Goal: Information Seeking & Learning: Compare options

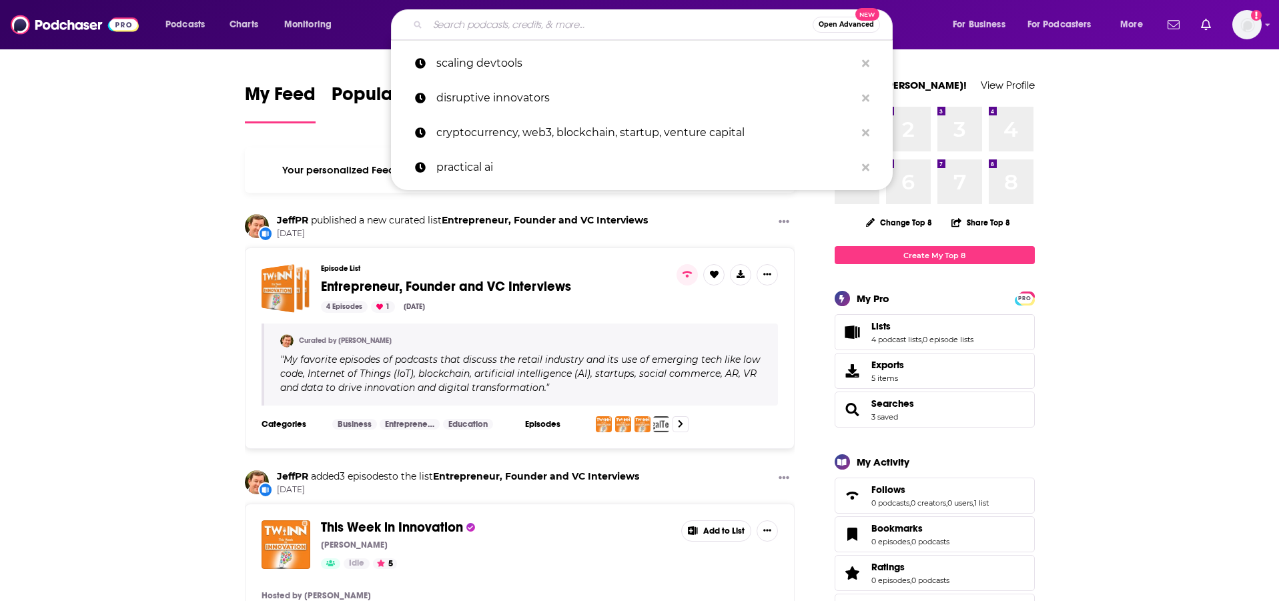
click at [672, 22] on input "Search podcasts, credits, & more..." at bounding box center [620, 24] width 385 height 21
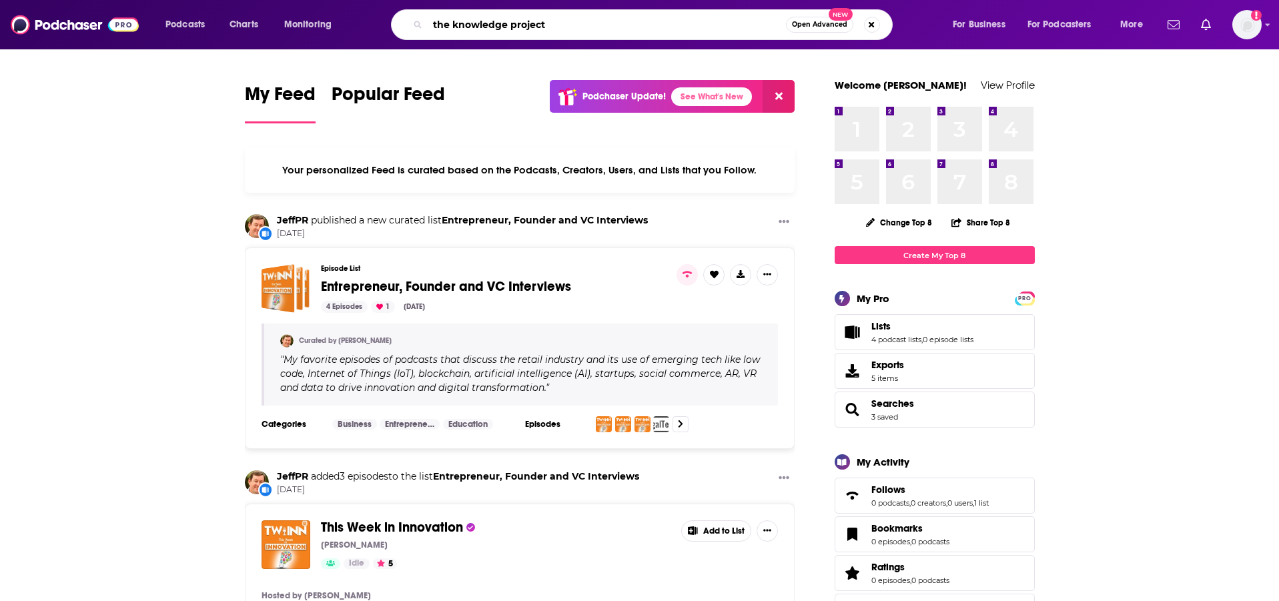
type input "the knowledge project"
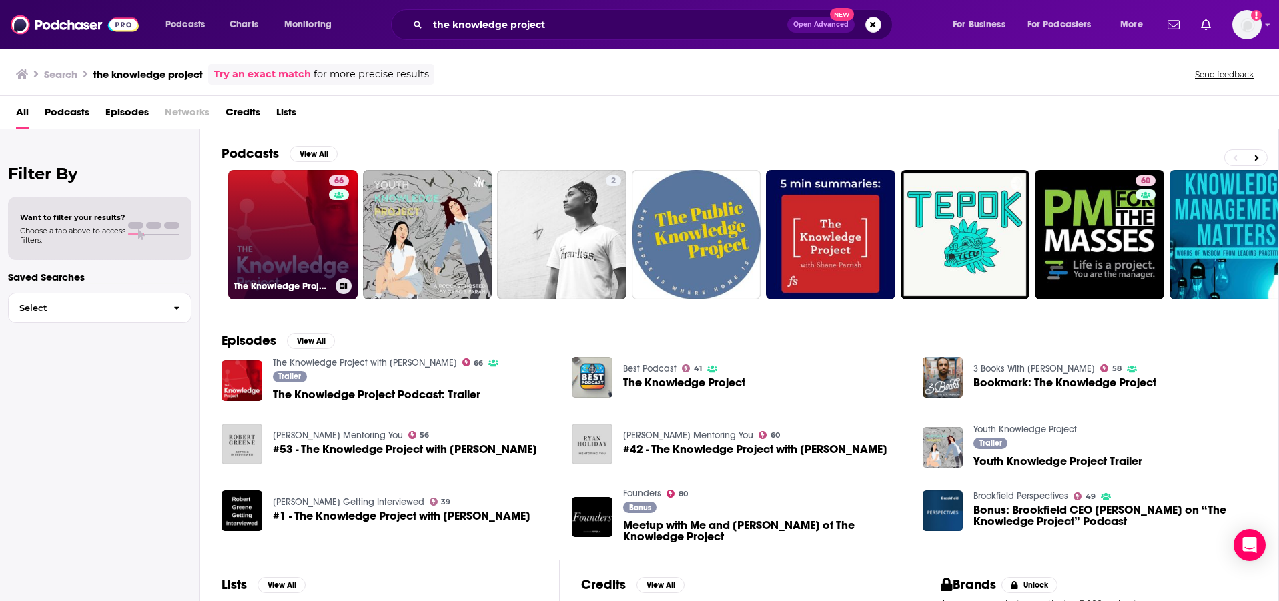
click at [283, 219] on link "66 The Knowledge Project with [PERSON_NAME]" at bounding box center [292, 234] width 129 height 129
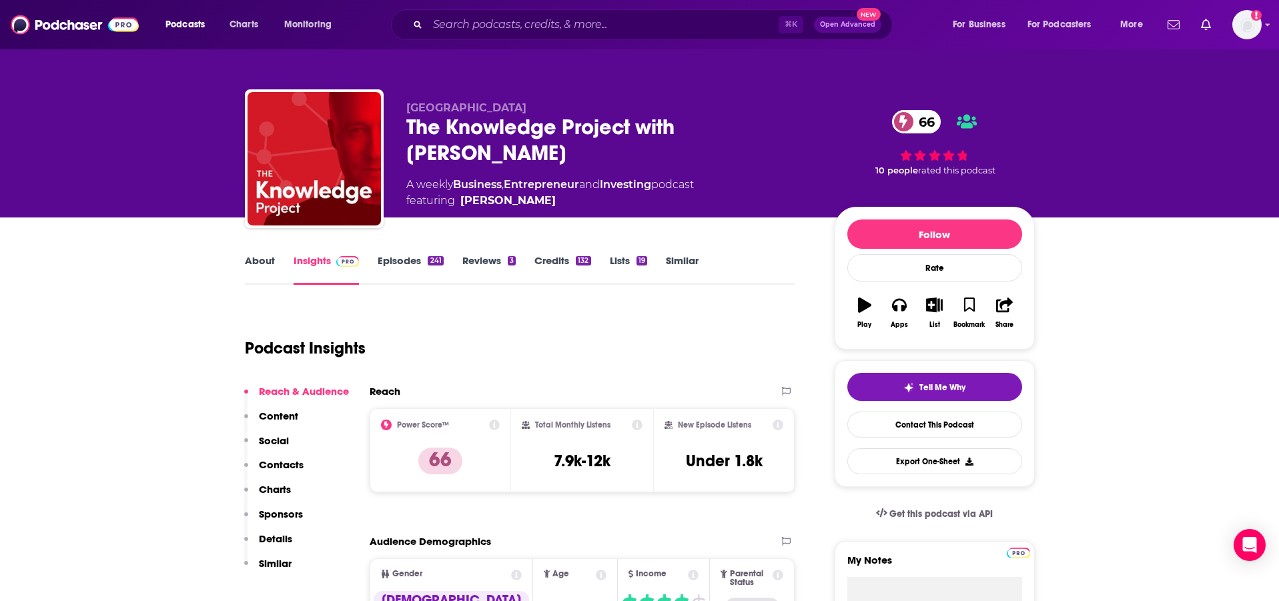
scroll to position [6, 0]
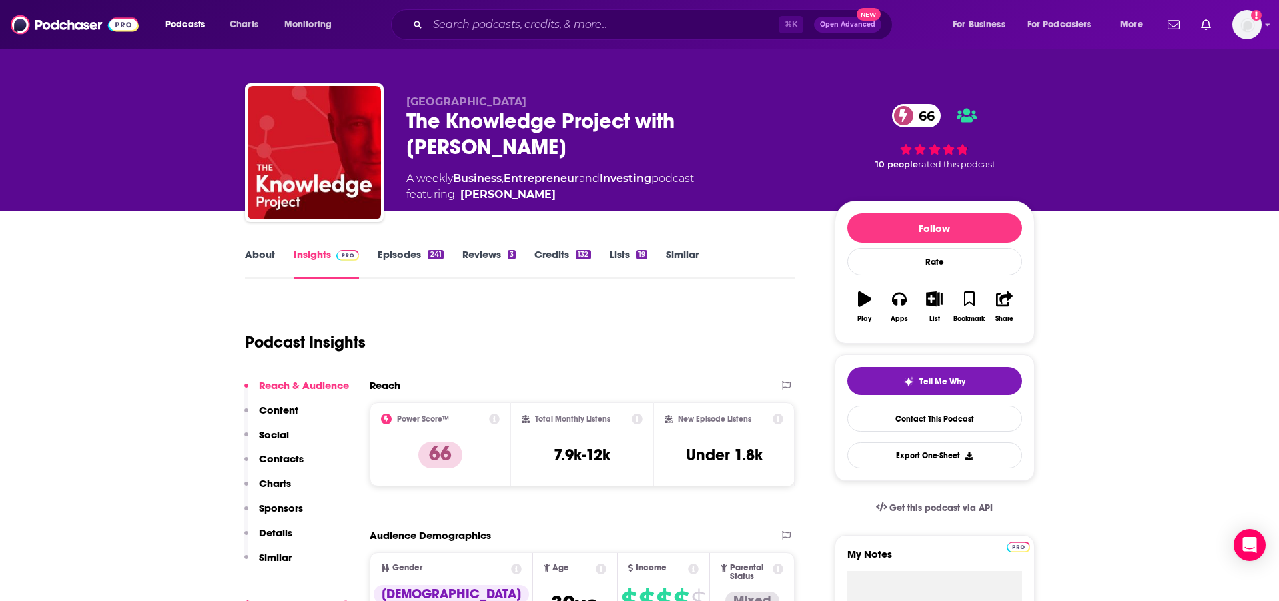
click at [257, 248] on link "About" at bounding box center [260, 263] width 30 height 31
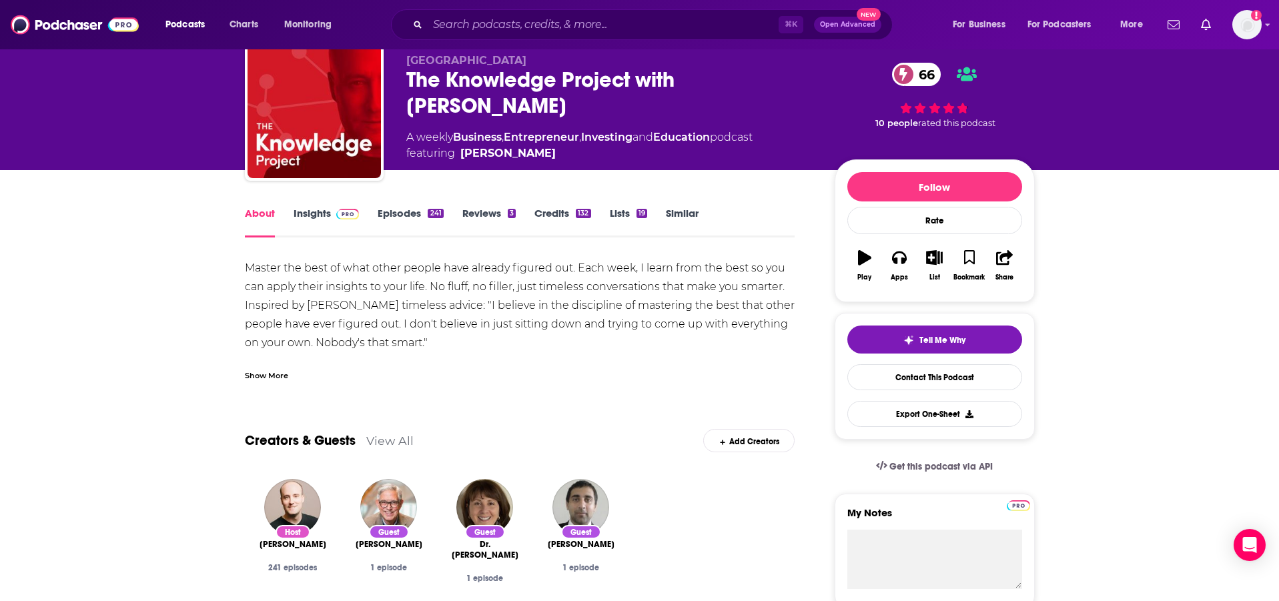
scroll to position [24, 0]
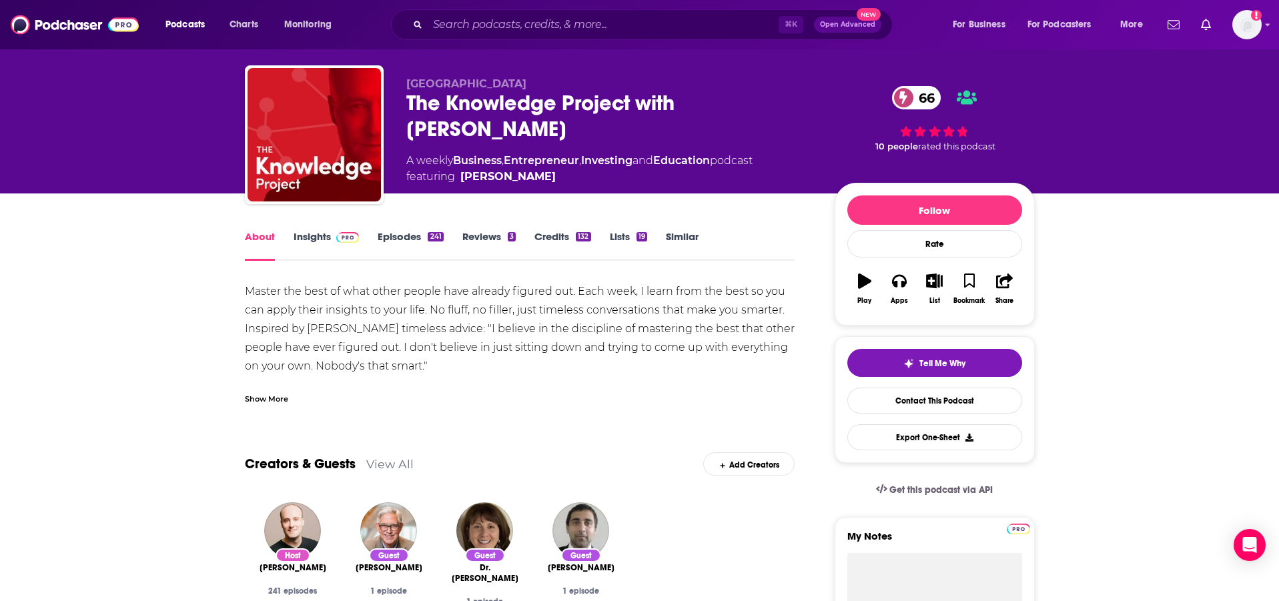
click at [325, 237] on link "Insights" at bounding box center [326, 245] width 66 height 31
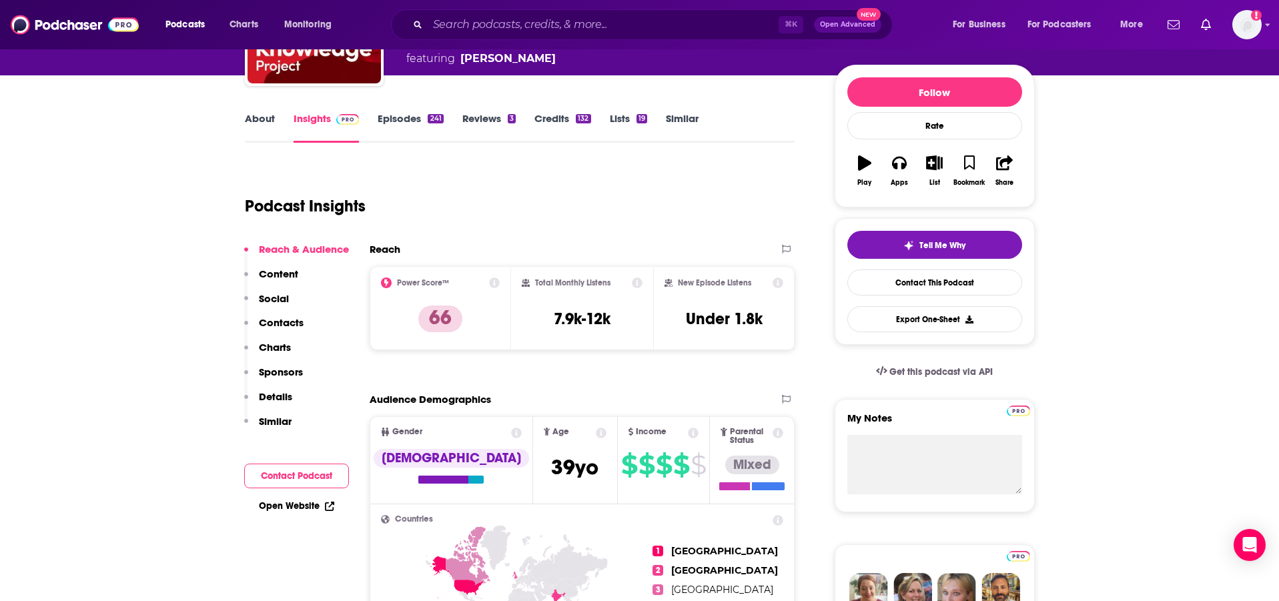
scroll to position [149, 0]
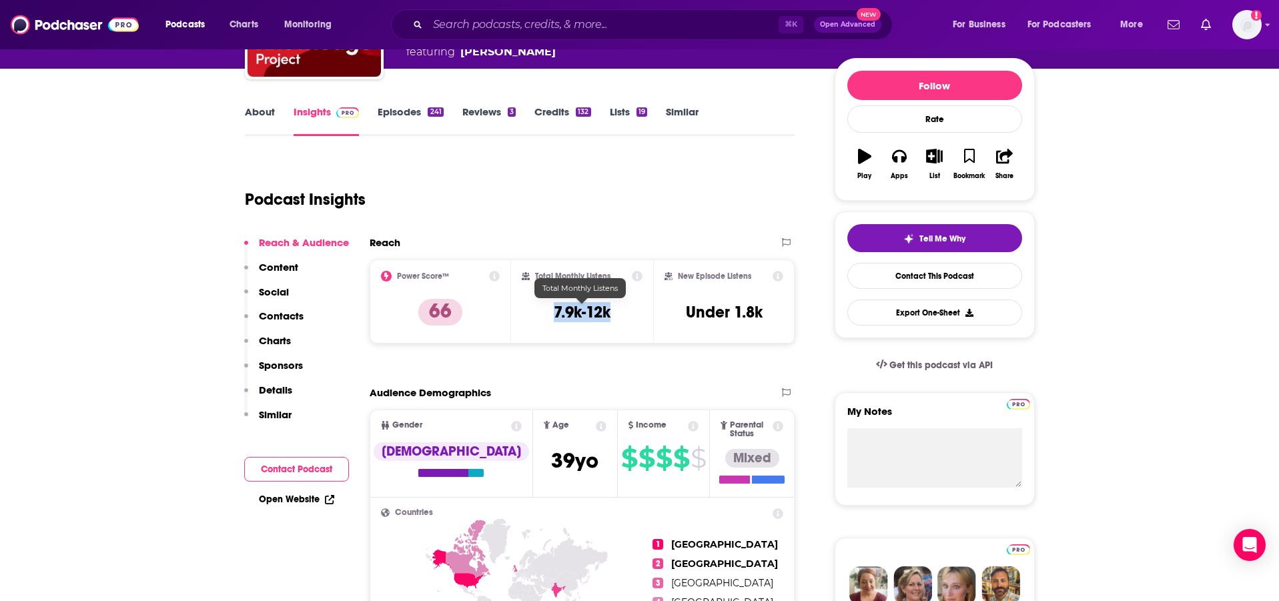
drag, startPoint x: 634, startPoint y: 309, endPoint x: 544, endPoint y: 309, distance: 90.7
click at [544, 309] on div "Total Monthly Listens 7.9k-12k" at bounding box center [582, 301] width 121 height 61
copy h3 "7.9k-12k"
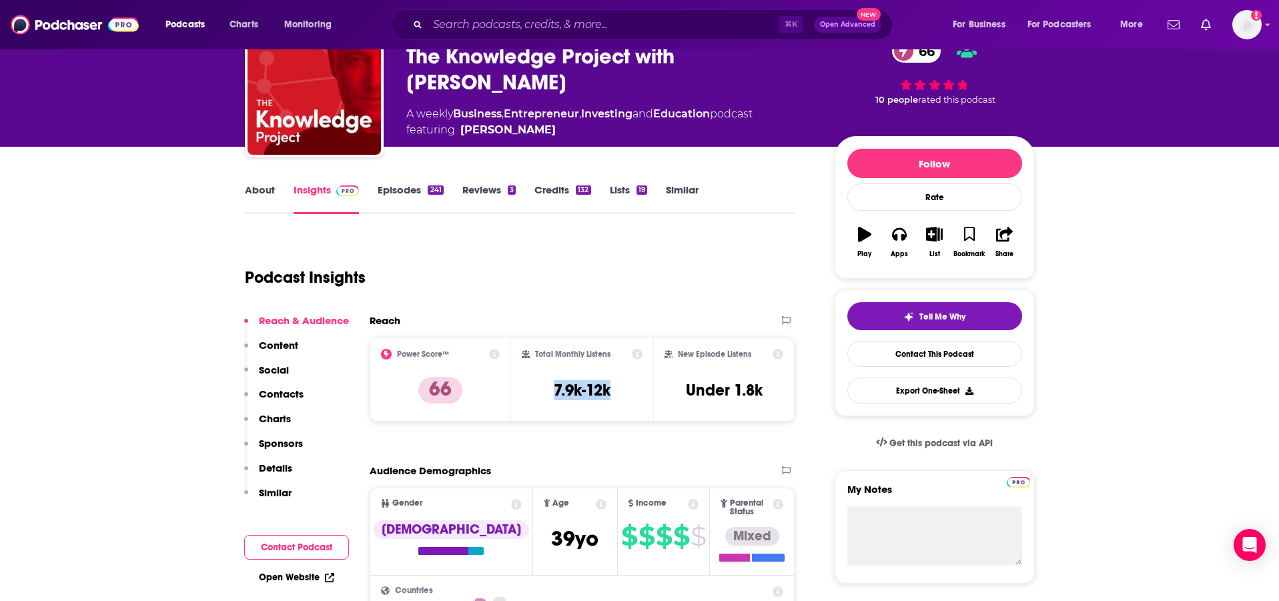
scroll to position [0, 0]
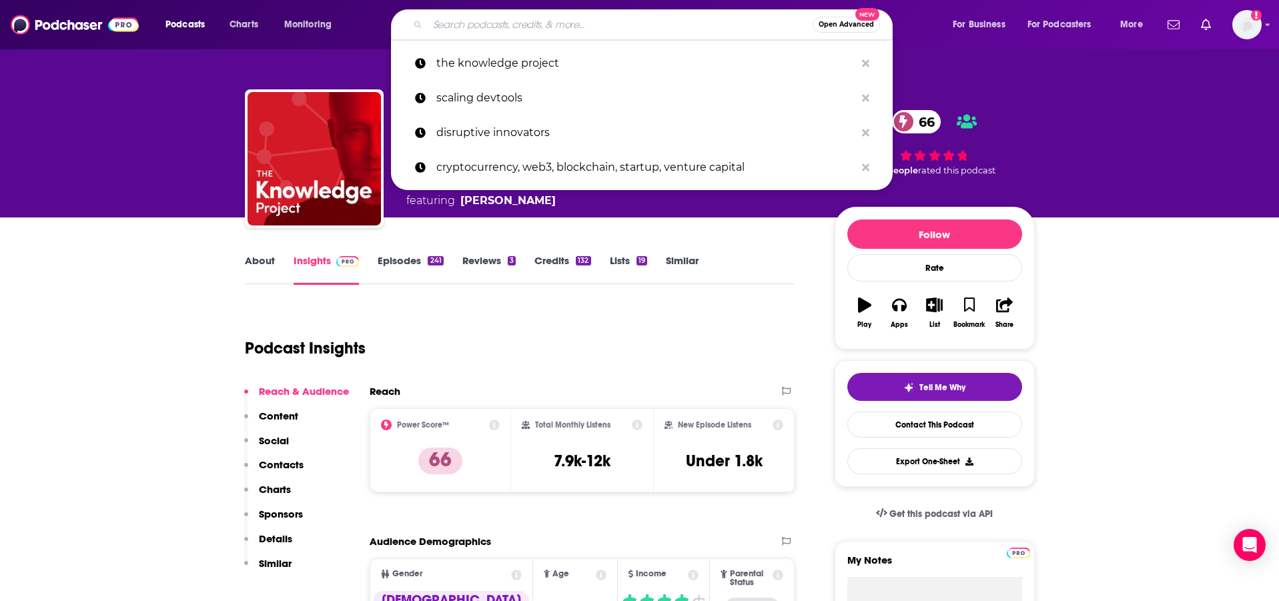
click at [512, 27] on input "Search podcasts, credits, & more..." at bounding box center [620, 24] width 385 height 21
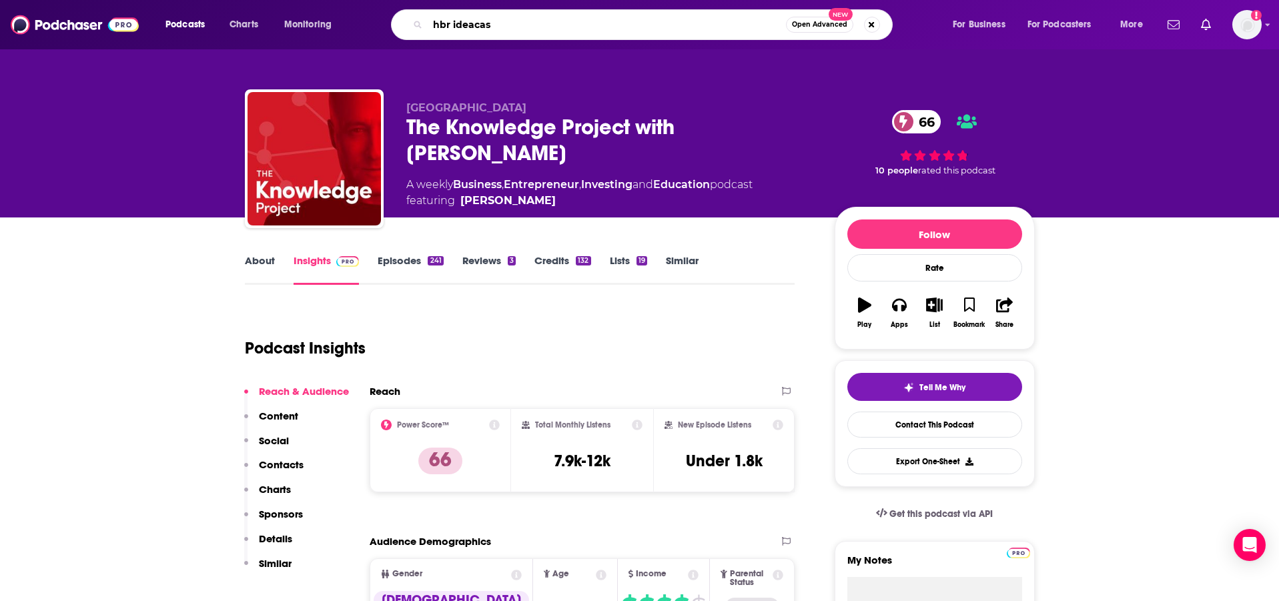
type input "[PERSON_NAME]"
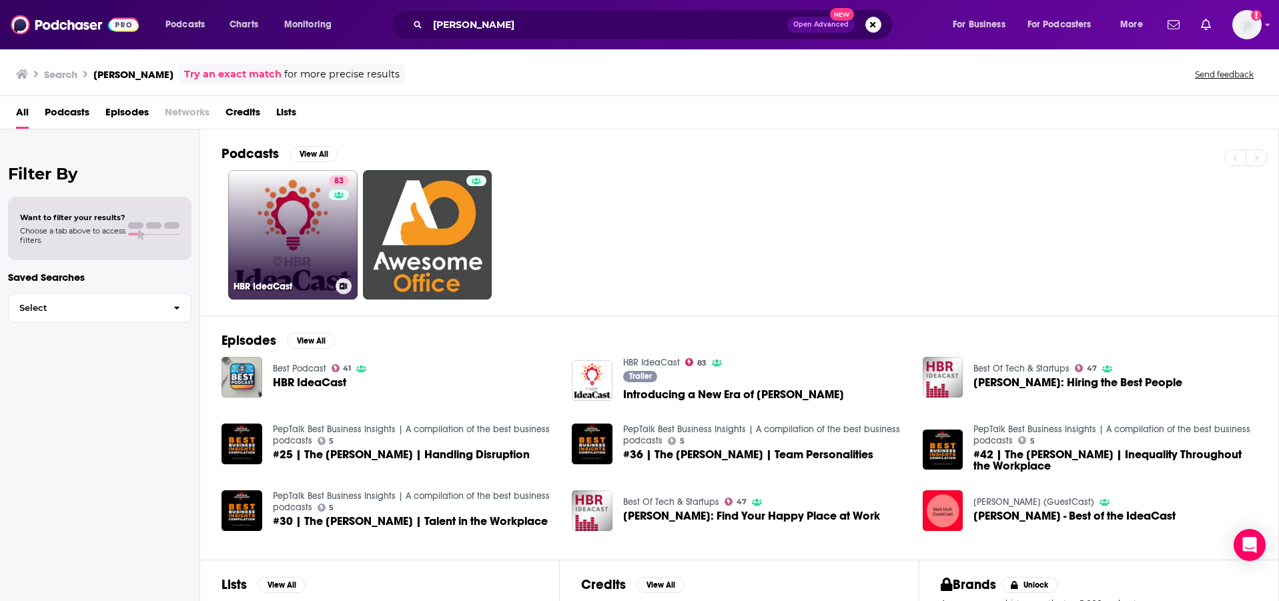
click at [295, 215] on link "83 [PERSON_NAME]" at bounding box center [292, 234] width 129 height 129
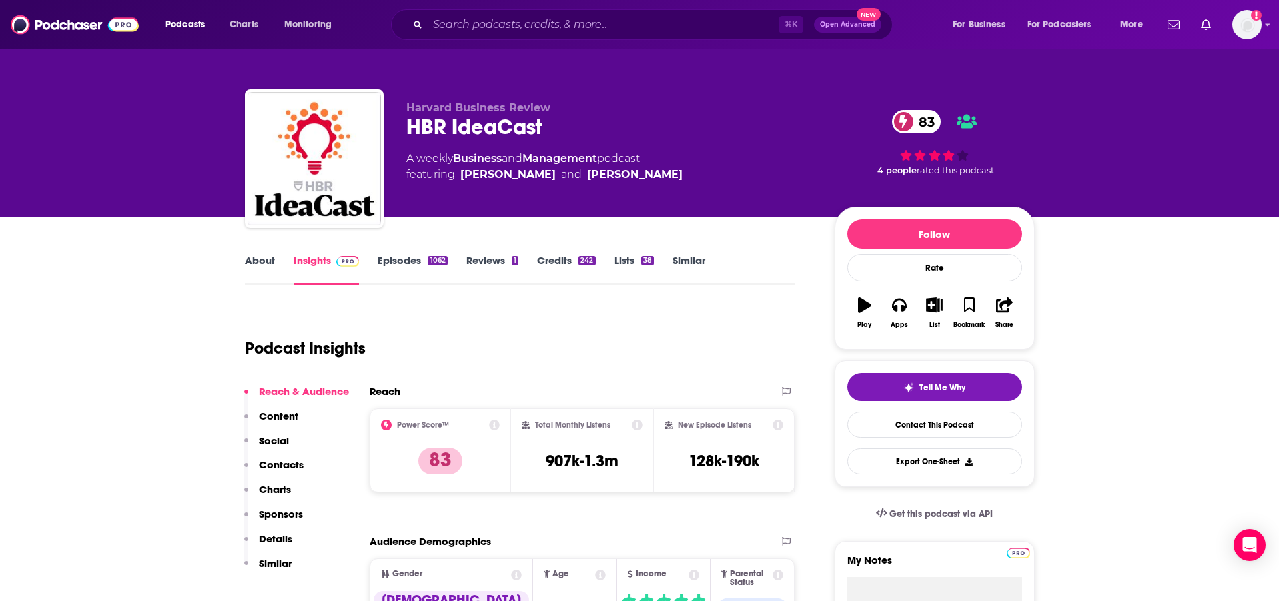
scroll to position [81, 0]
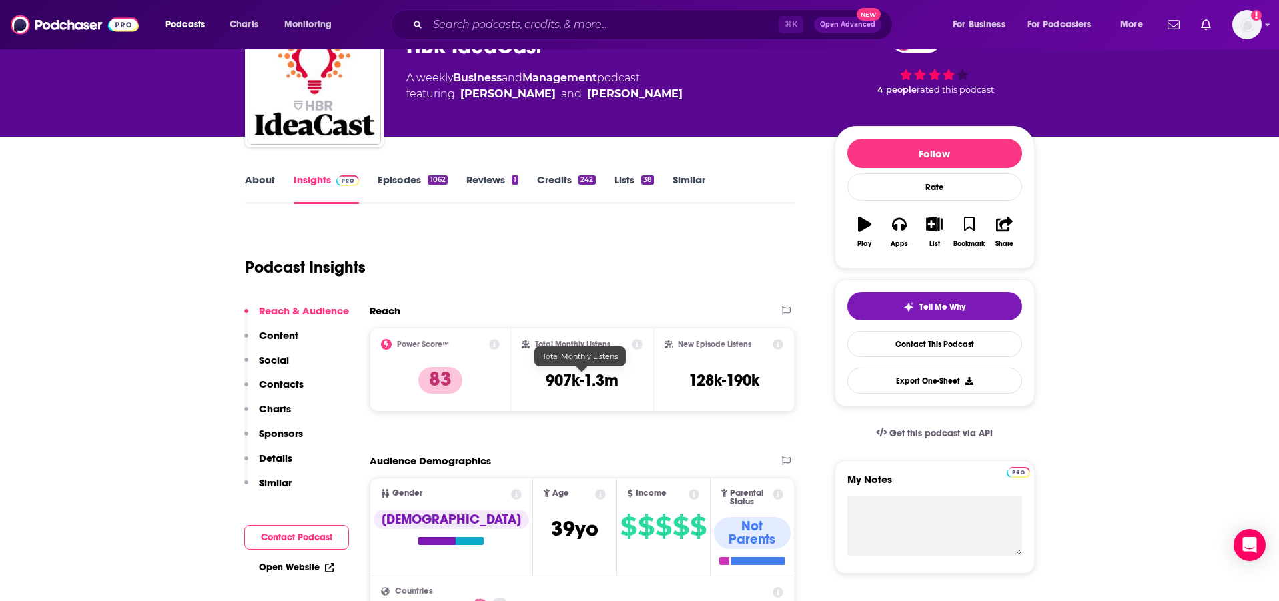
click at [576, 388] on h3 "907k-1.3m" at bounding box center [582, 380] width 73 height 20
copy div "907k-1.3m"
